Goal: Task Accomplishment & Management: Use online tool/utility

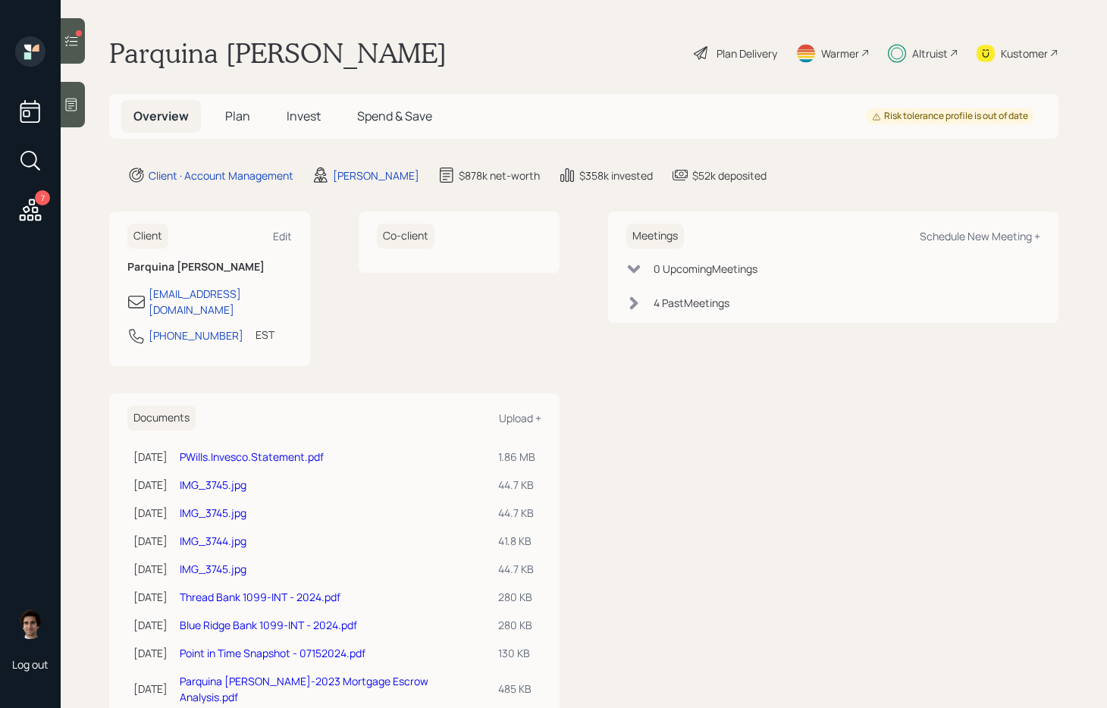
click at [12, 199] on div "7" at bounding box center [30, 131] width 36 height 191
click at [33, 208] on icon at bounding box center [31, 210] width 22 height 22
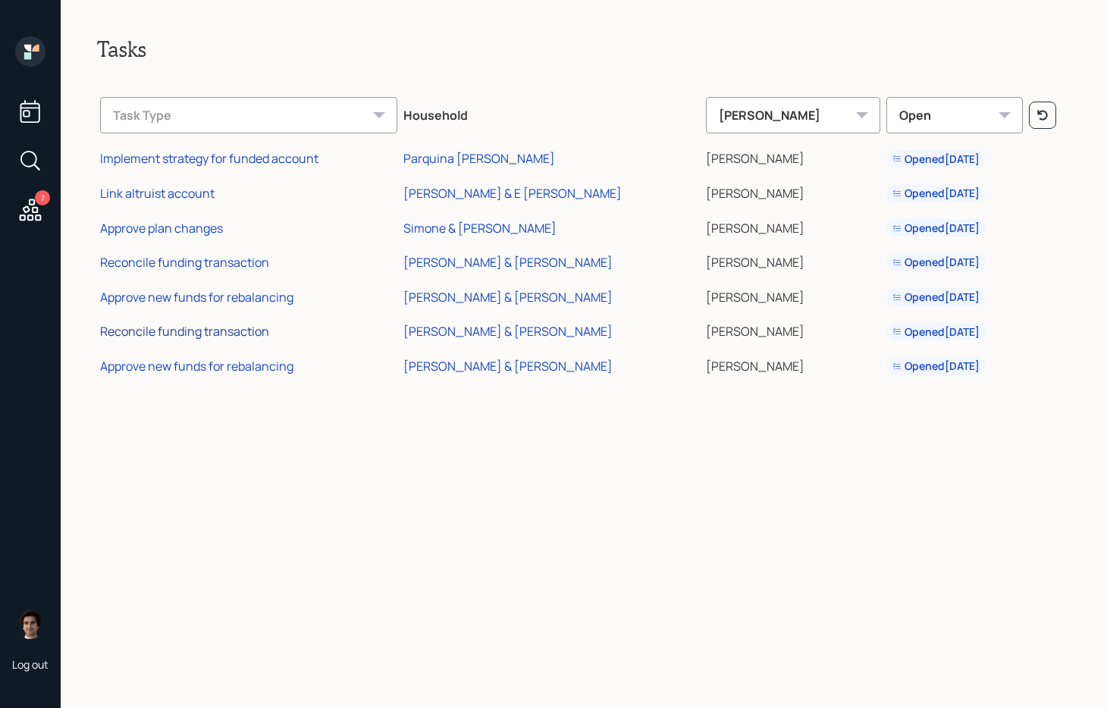
click at [233, 331] on div "Reconcile funding transaction" at bounding box center [184, 331] width 169 height 17
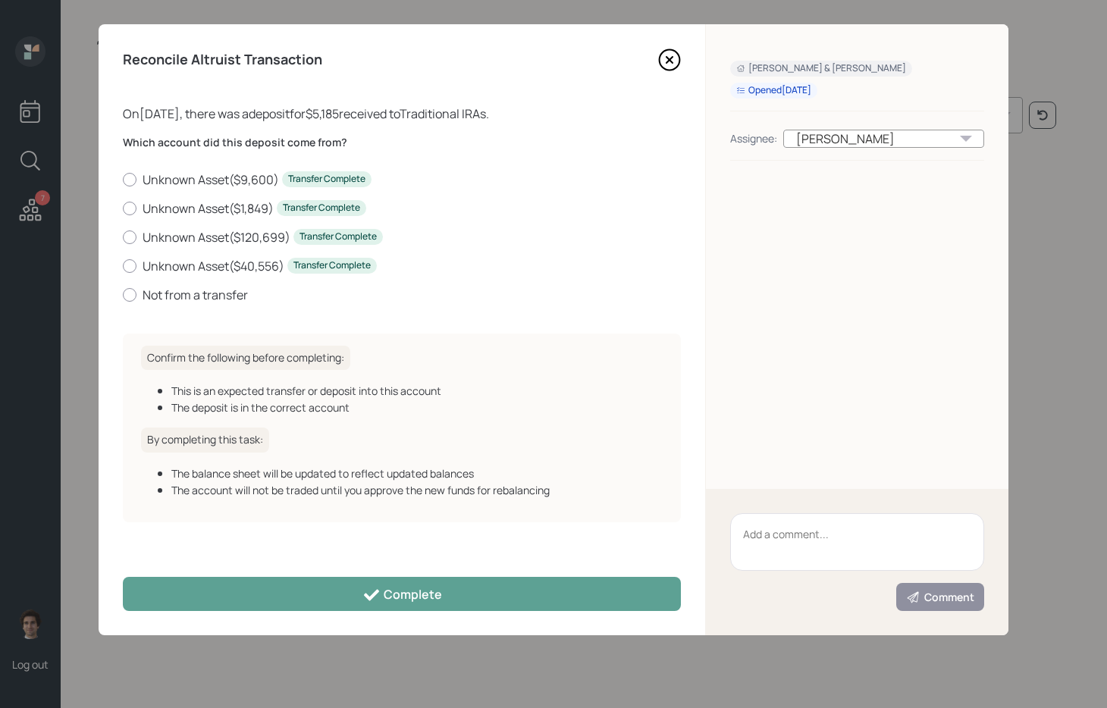
click at [231, 303] on div "Which account did this deposit come from? Unknown Asset ( $9,600 ) Transfer Com…" at bounding box center [402, 228] width 558 height 187
click at [231, 297] on label "Not from a transfer" at bounding box center [402, 295] width 558 height 17
click at [123, 295] on input "Not from a transfer" at bounding box center [122, 294] width 1 height 1
radio input "true"
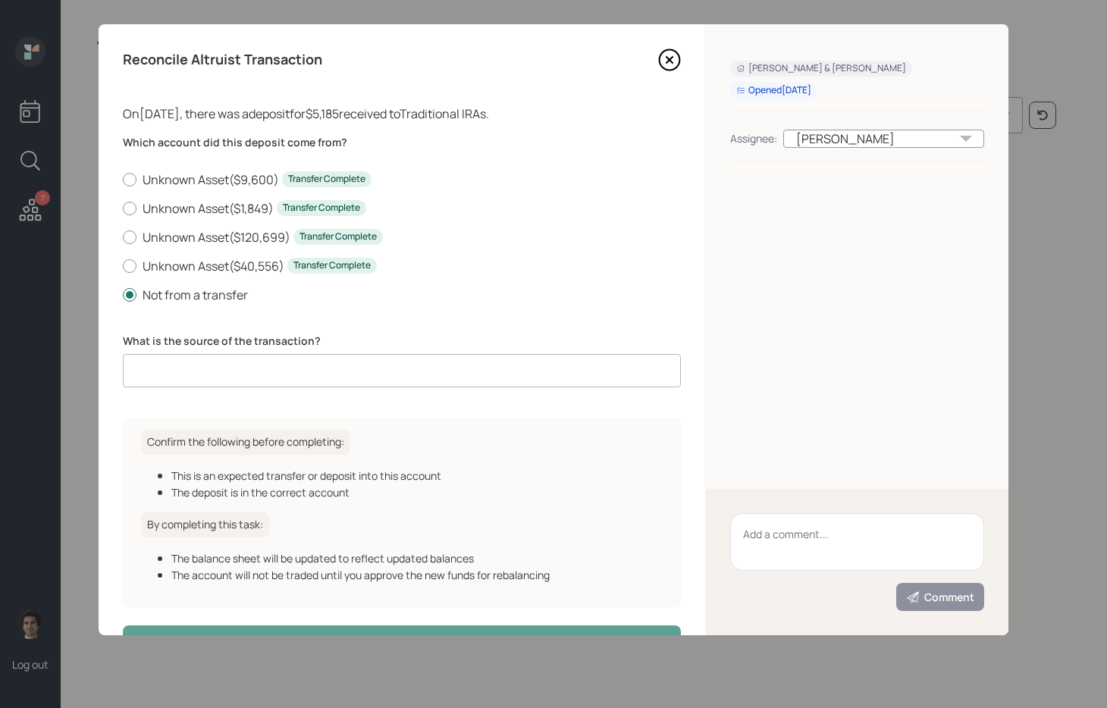
click at [365, 384] on input at bounding box center [402, 370] width 558 height 33
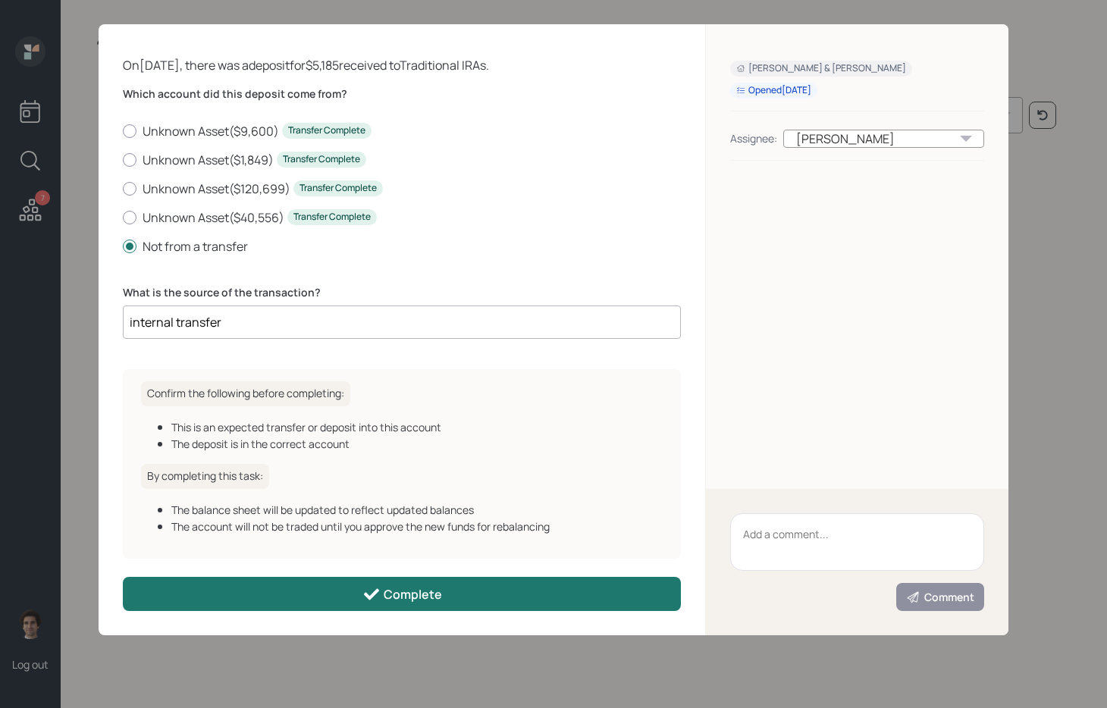
type input "internal transfer"
click at [388, 594] on div "Complete" at bounding box center [402, 594] width 80 height 18
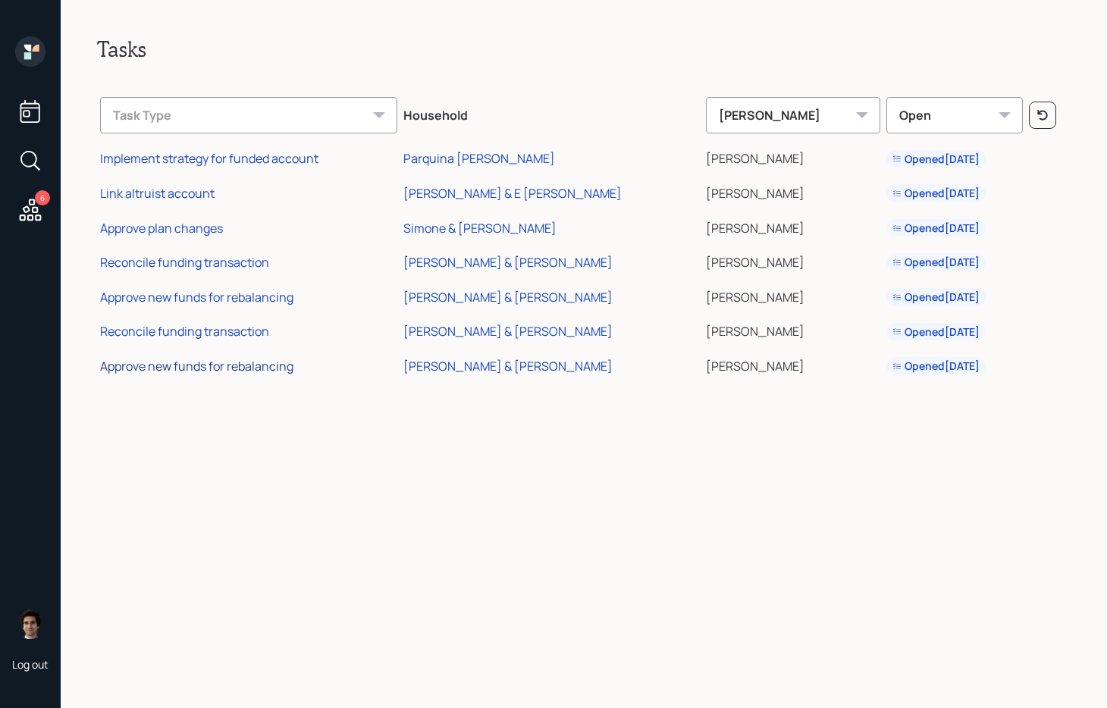
click at [253, 366] on div "Approve new funds for rebalancing" at bounding box center [196, 366] width 193 height 17
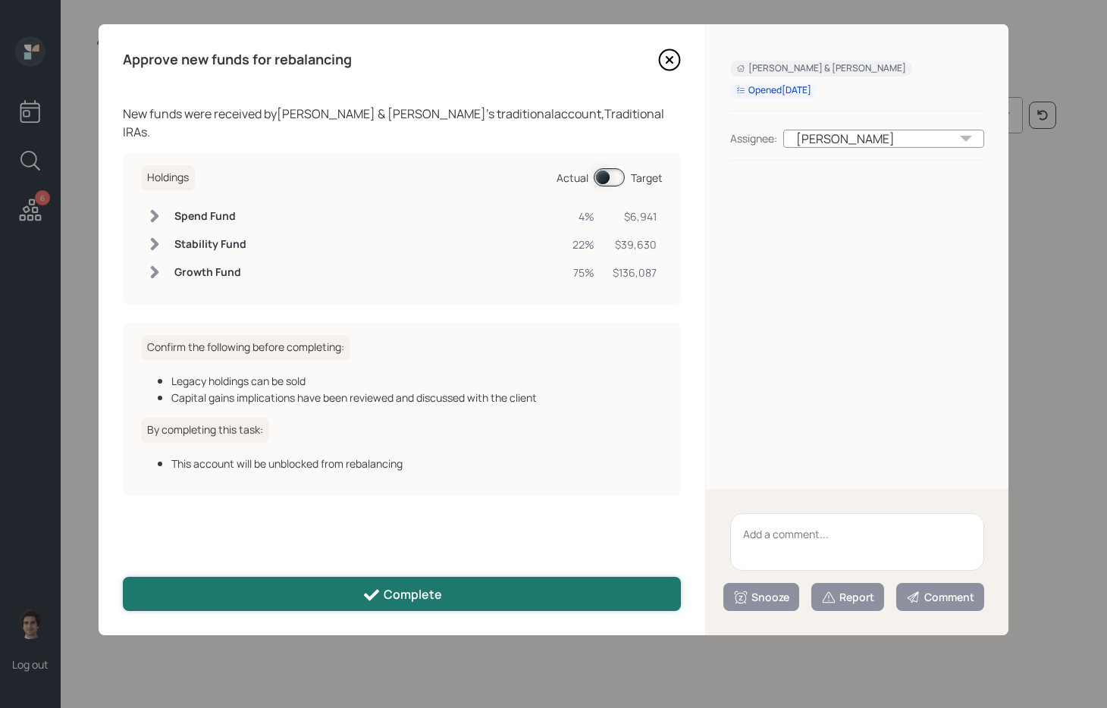
click at [387, 595] on div "Complete" at bounding box center [402, 595] width 80 height 18
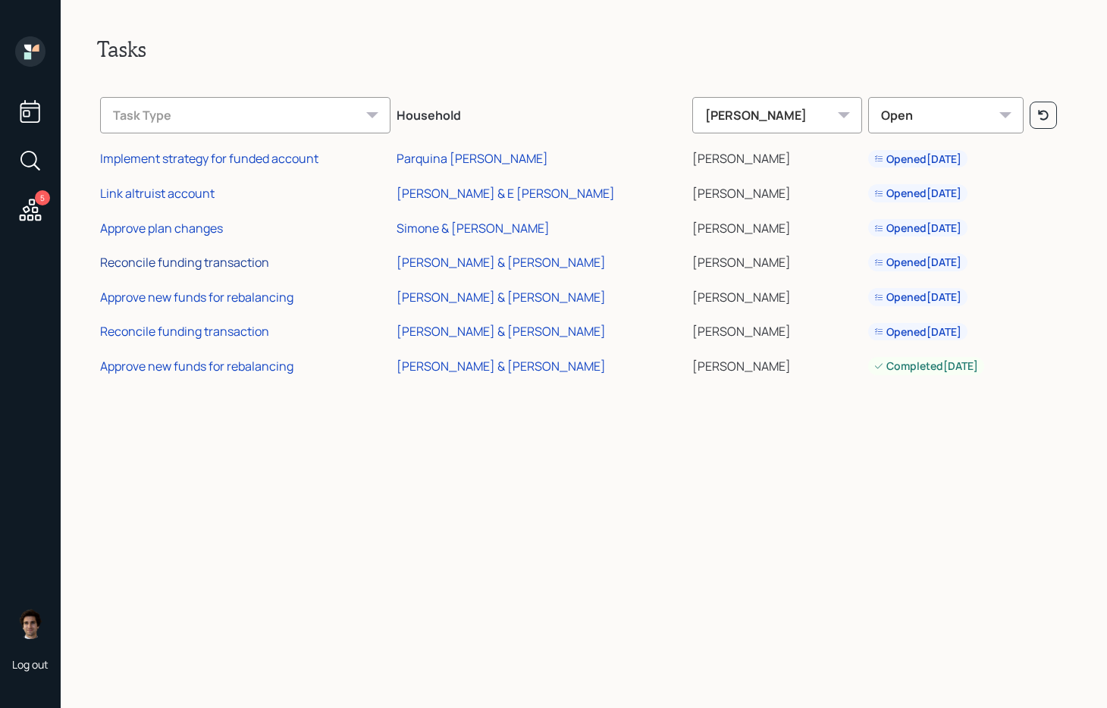
click at [215, 255] on div "Reconcile funding transaction" at bounding box center [184, 262] width 169 height 17
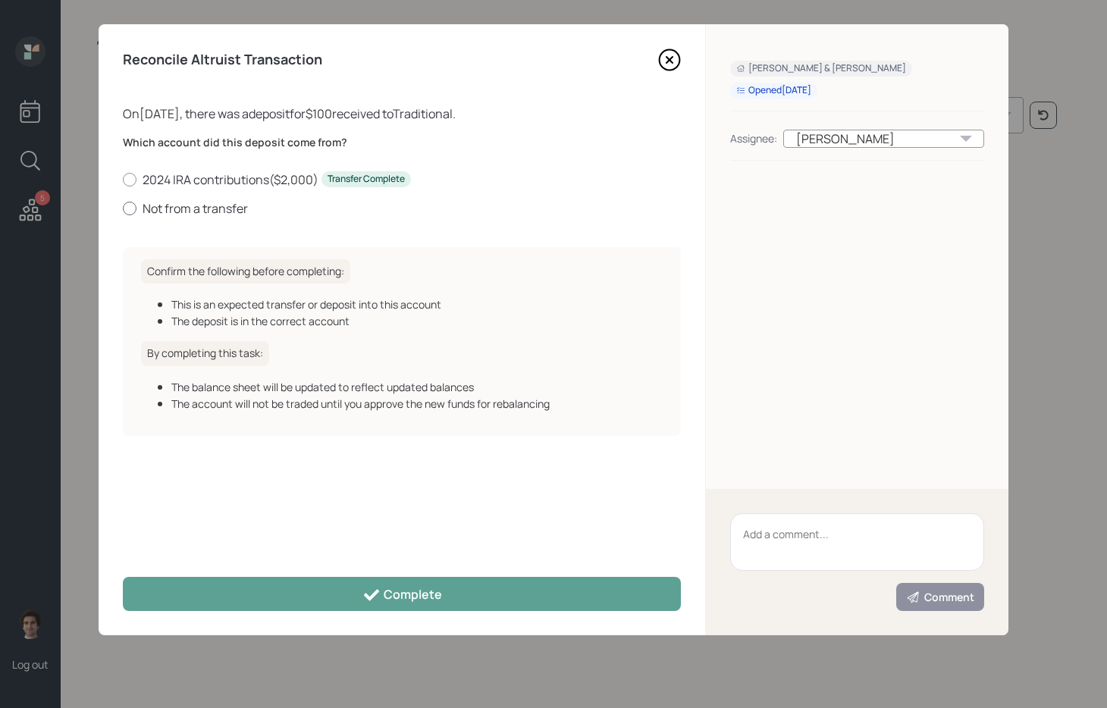
click at [218, 214] on label "Not from a transfer" at bounding box center [402, 208] width 558 height 17
click at [123, 209] on input "Not from a transfer" at bounding box center [122, 208] width 1 height 1
radio input "true"
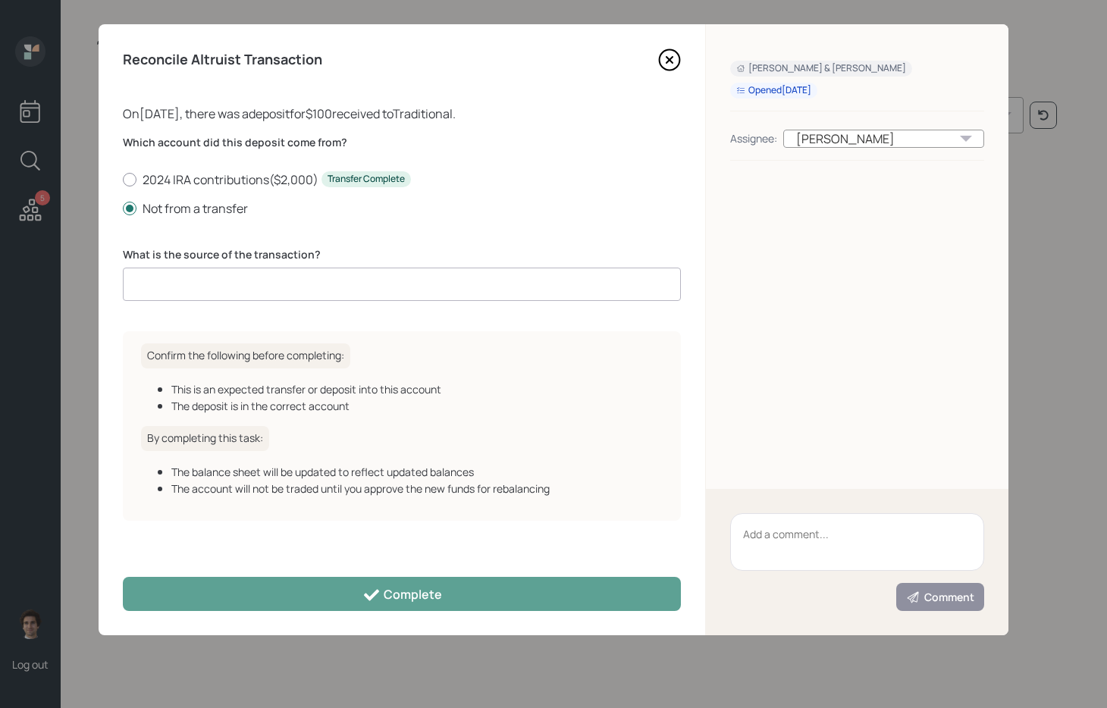
click at [320, 259] on label "What is the source of the transaction?" at bounding box center [402, 254] width 558 height 15
click at [320, 294] on input at bounding box center [402, 284] width 558 height 33
type input "l"
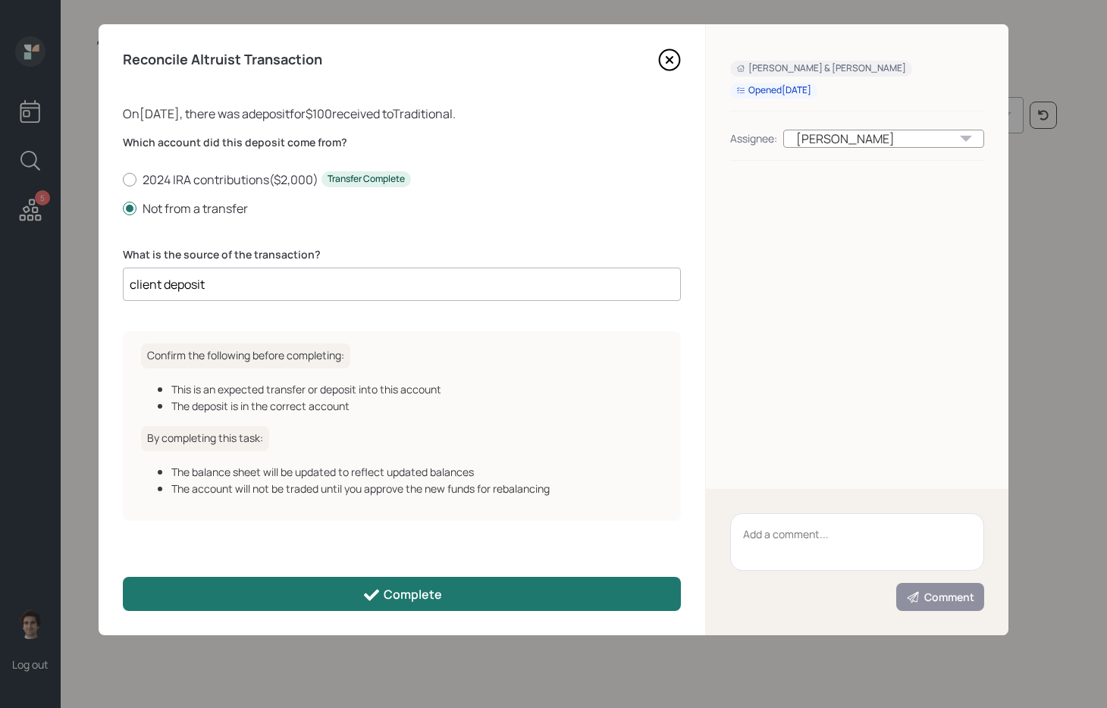
type input "client deposit"
click at [447, 588] on button "Complete" at bounding box center [402, 594] width 558 height 34
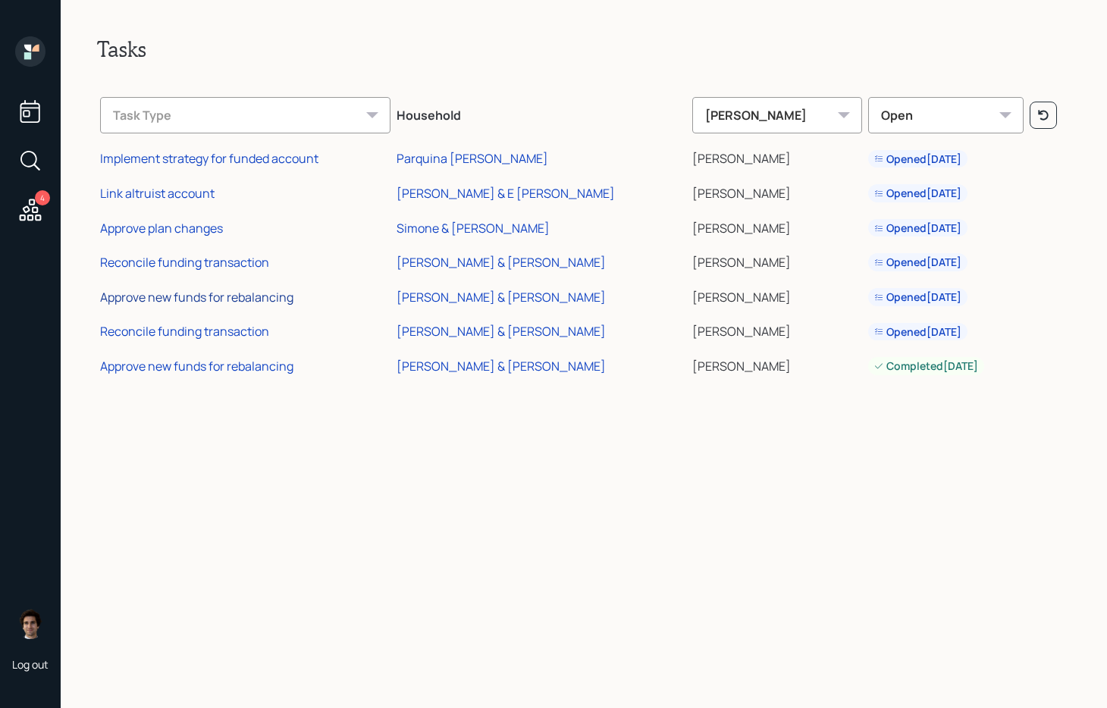
click at [224, 297] on div "Approve new funds for rebalancing" at bounding box center [196, 297] width 193 height 17
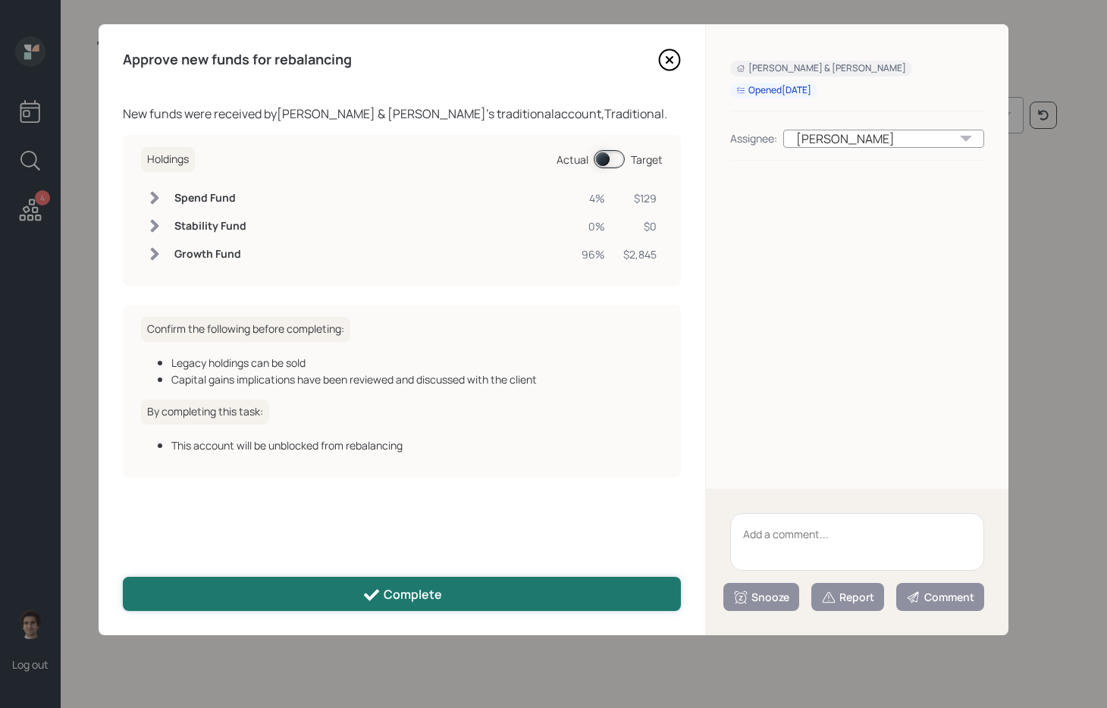
click at [384, 606] on button "Complete" at bounding box center [402, 594] width 558 height 34
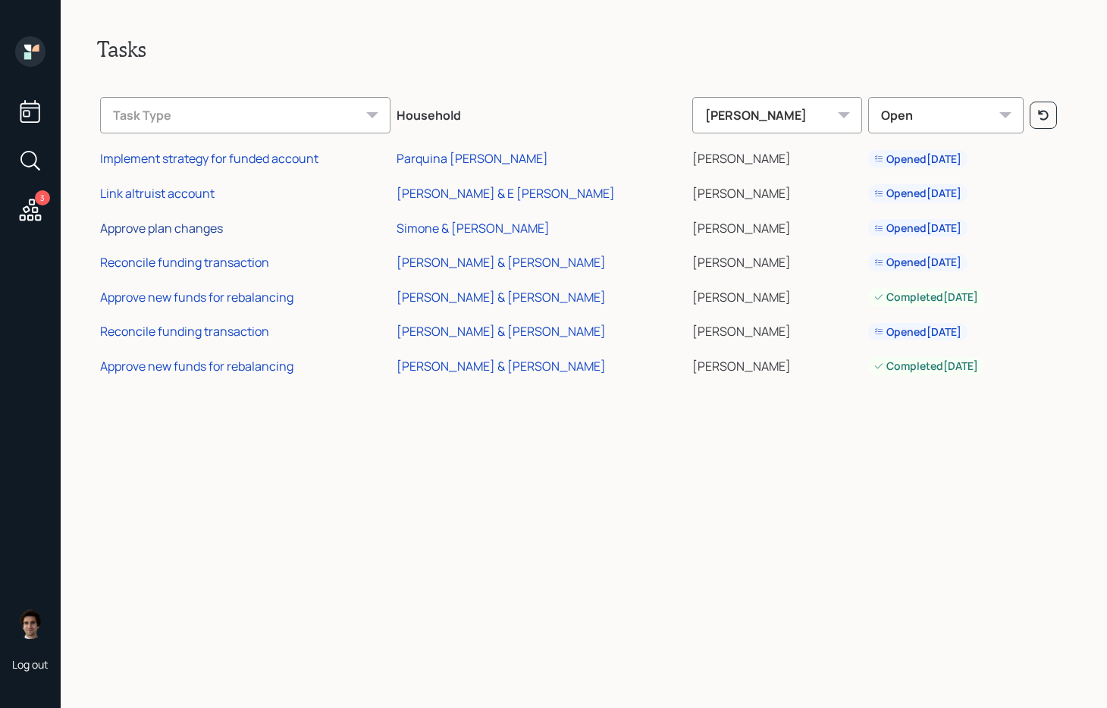
click at [144, 231] on div "Approve plan changes" at bounding box center [161, 228] width 123 height 17
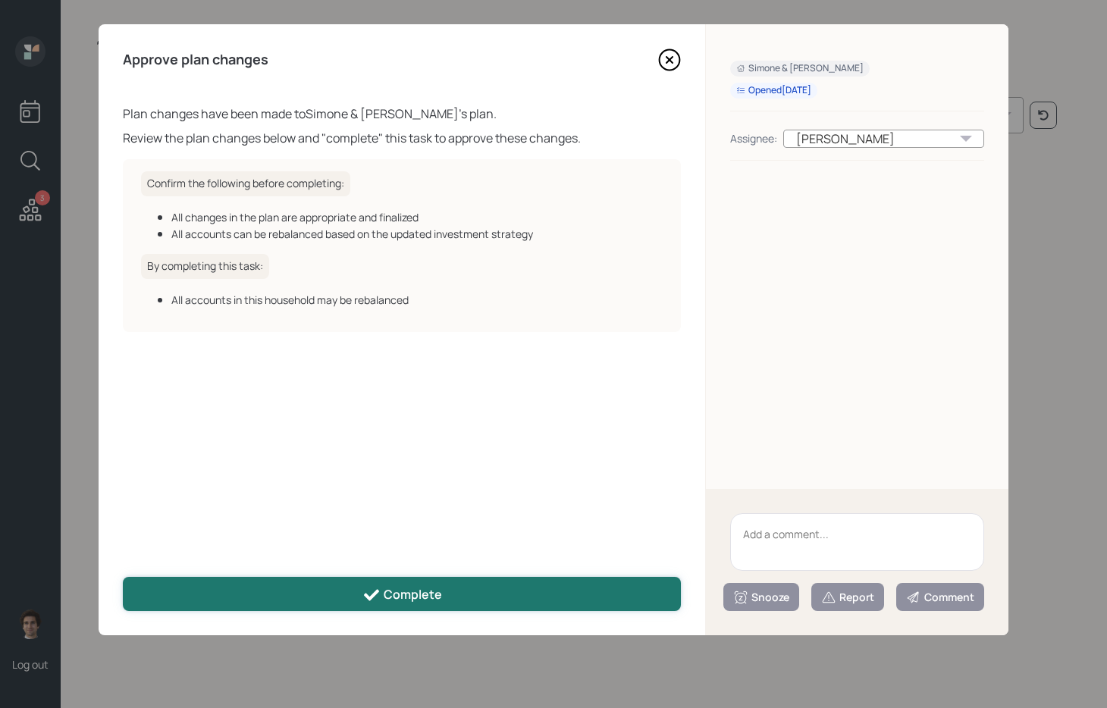
click at [364, 591] on icon at bounding box center [371, 595] width 18 height 18
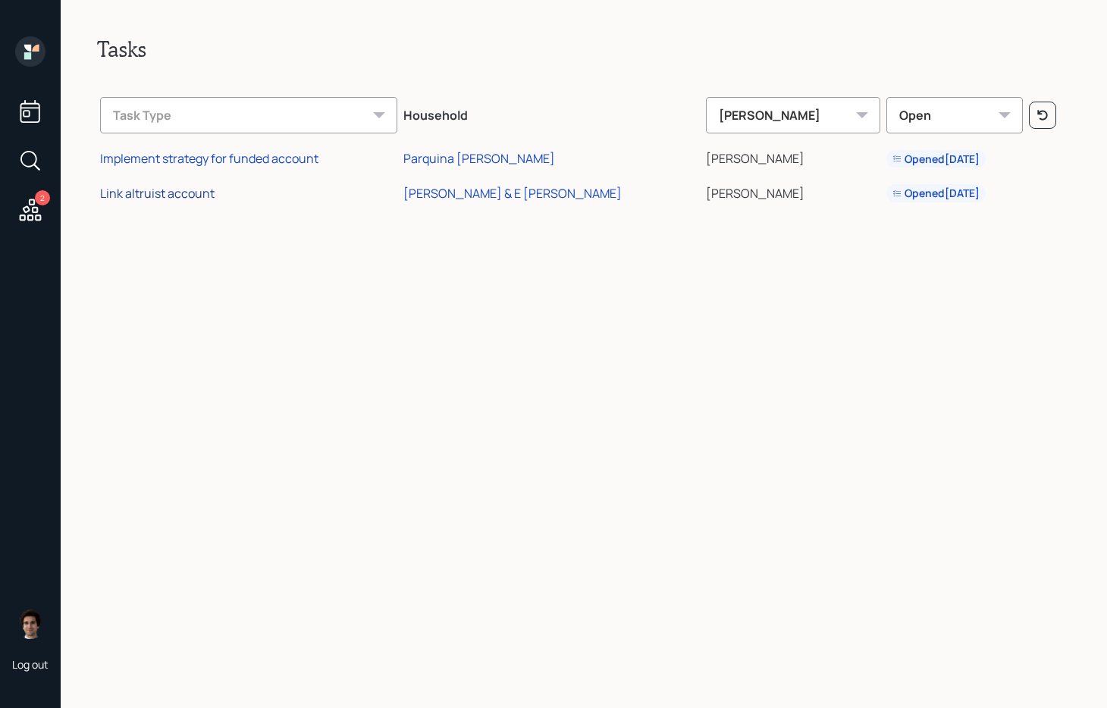
click at [189, 193] on div "Link altruist account" at bounding box center [157, 193] width 114 height 17
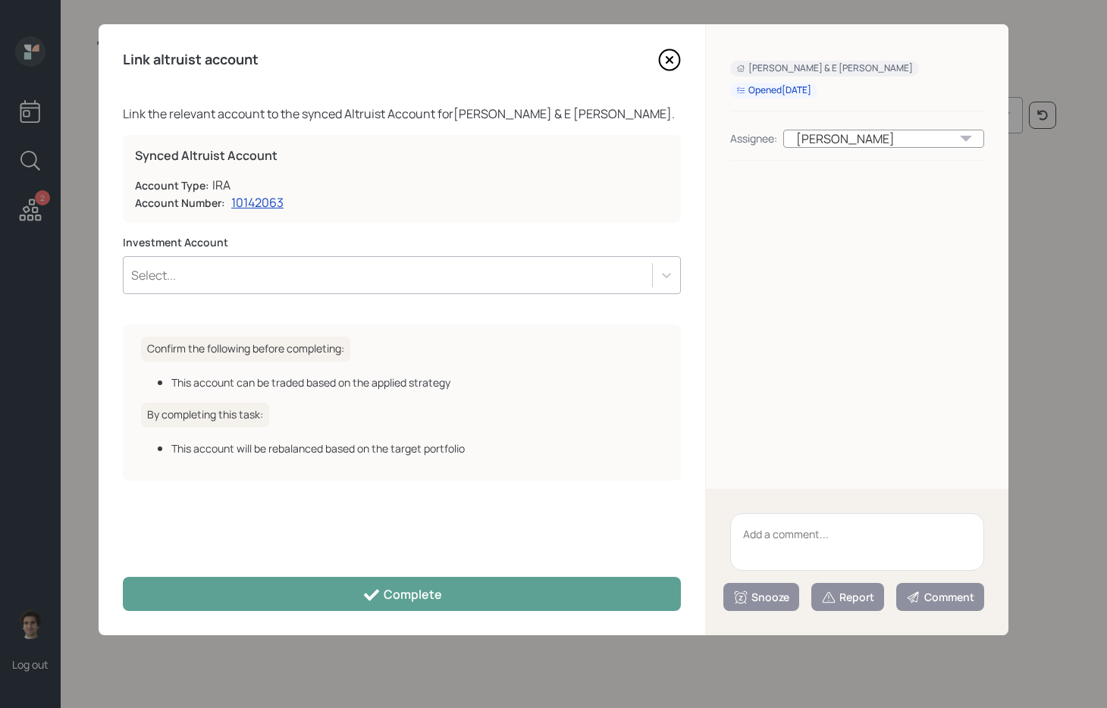
click at [513, 252] on div "Investment Account Select..." at bounding box center [402, 264] width 558 height 59
click at [512, 266] on div "Select..." at bounding box center [388, 275] width 528 height 26
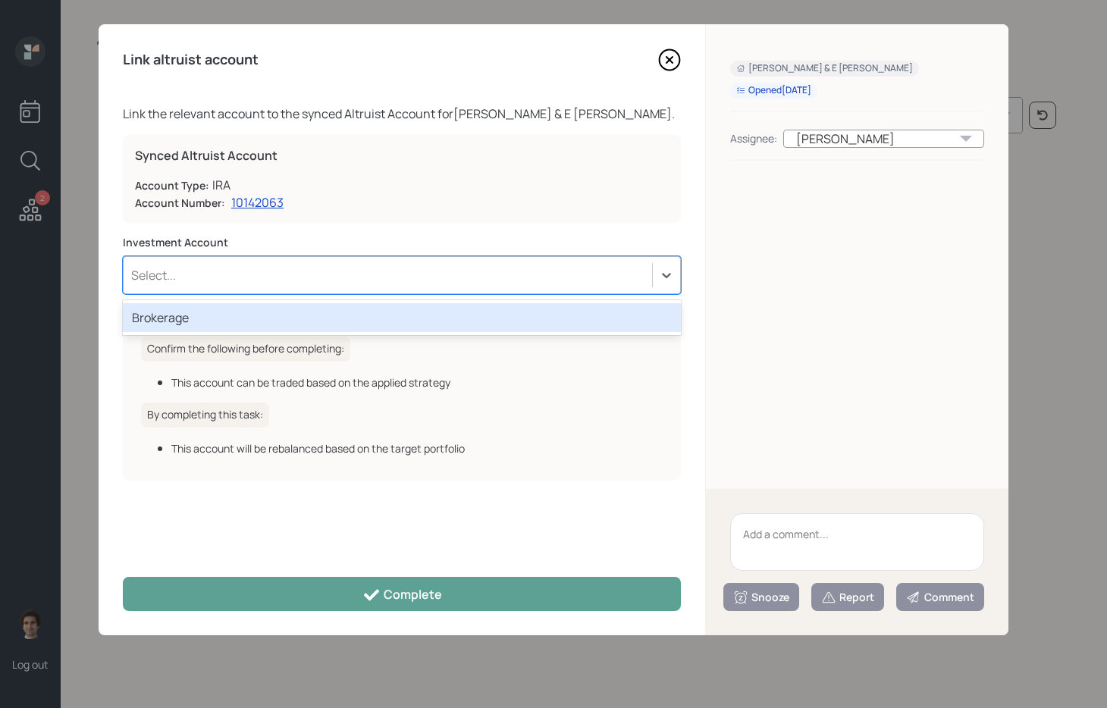
click at [674, 52] on icon at bounding box center [669, 60] width 23 height 23
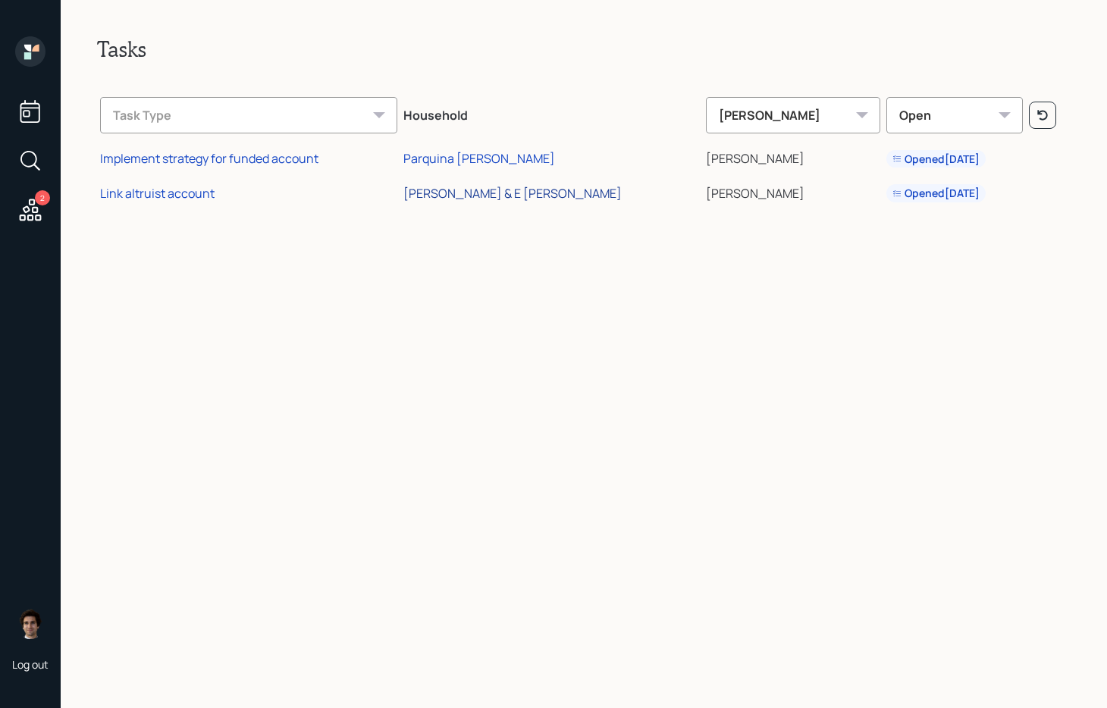
click at [475, 193] on div "[PERSON_NAME] & E [PERSON_NAME]" at bounding box center [512, 193] width 218 height 17
